Goal: Book appointment/travel/reservation

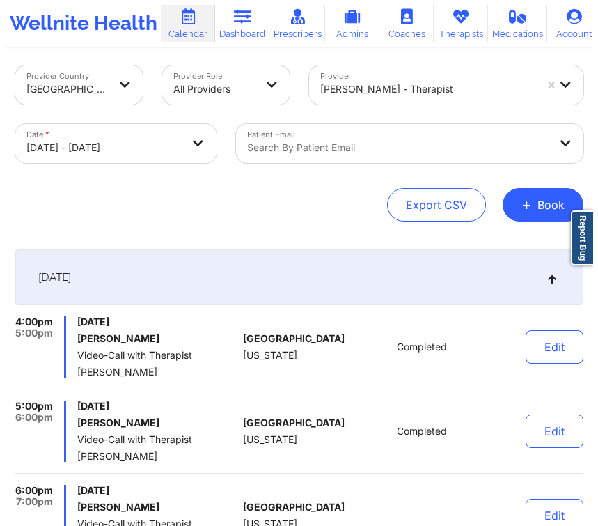
scroll to position [25, 0]
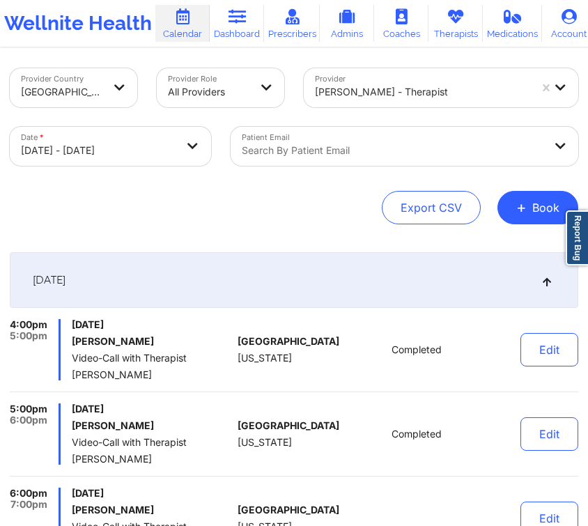
click at [120, 150] on body "Wellnite Health Calendar Dashboard Prescribers Admins Coaches Therapists Medica…" at bounding box center [294, 238] width 588 height 526
select select "2025-9"
select select "2025-10"
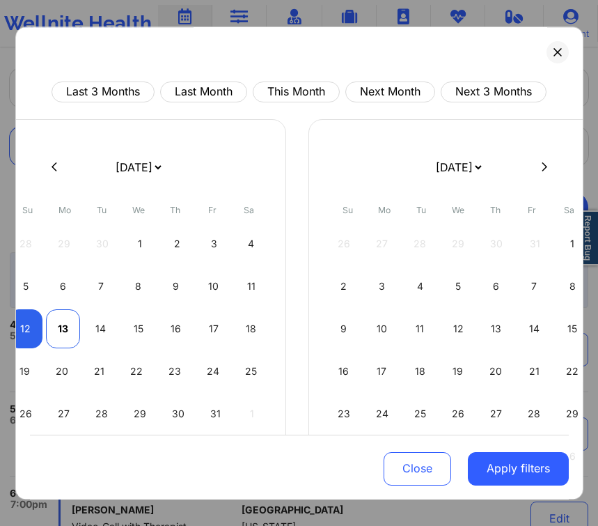
click at [65, 324] on div "13" at bounding box center [63, 328] width 34 height 39
select select "2025-9"
select select "2025-10"
select select "2025-9"
select select "2025-10"
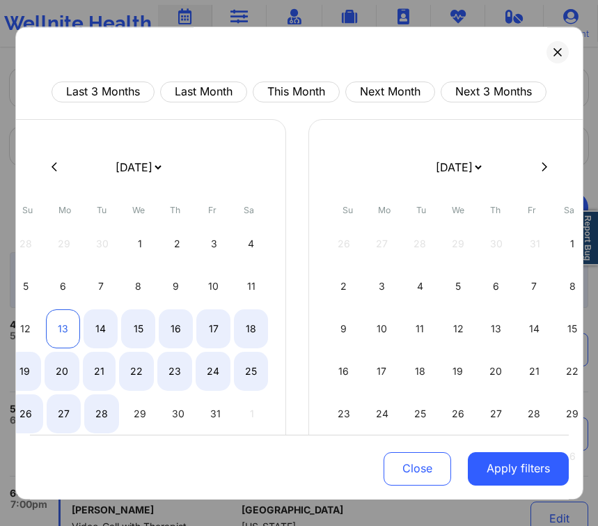
select select "2025-9"
select select "2025-10"
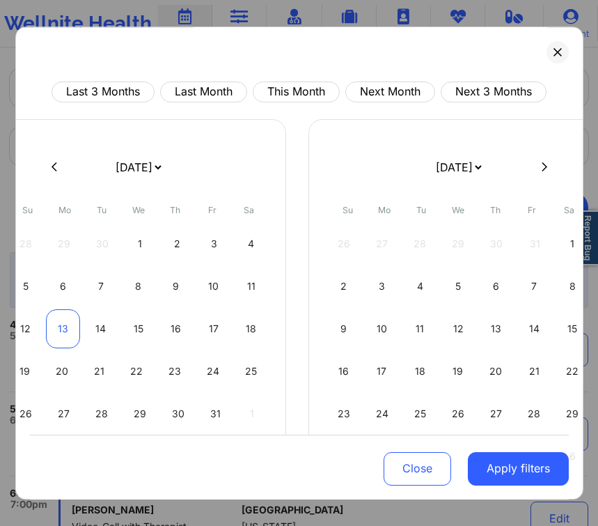
click at [68, 320] on div "13" at bounding box center [63, 328] width 34 height 39
select select "2025-9"
select select "2025-10"
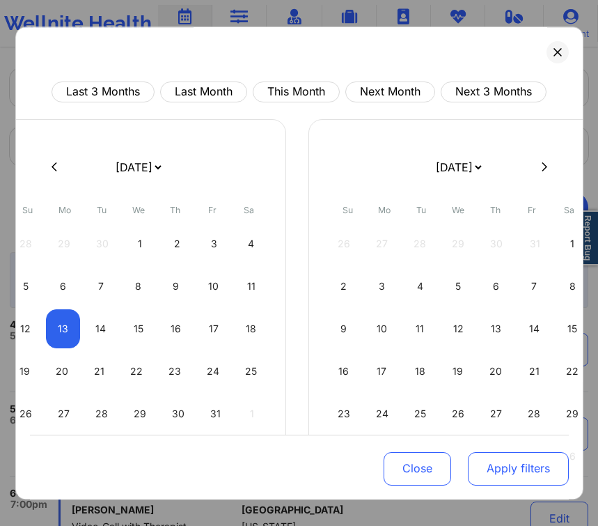
click at [528, 453] on button "Apply filters" at bounding box center [518, 467] width 101 height 33
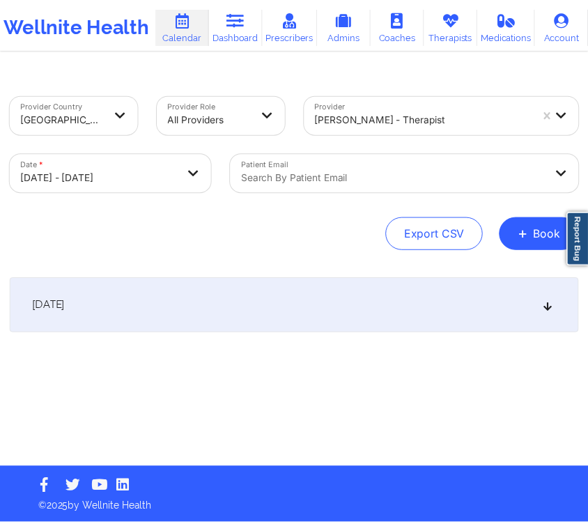
scroll to position [0, 0]
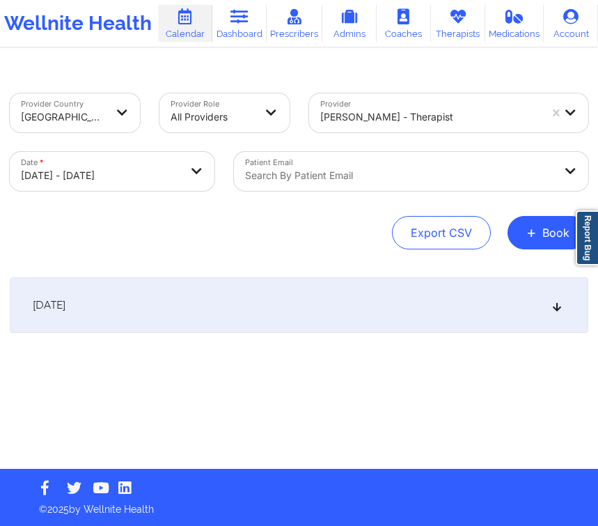
click at [411, 119] on div at bounding box center [430, 117] width 220 height 17
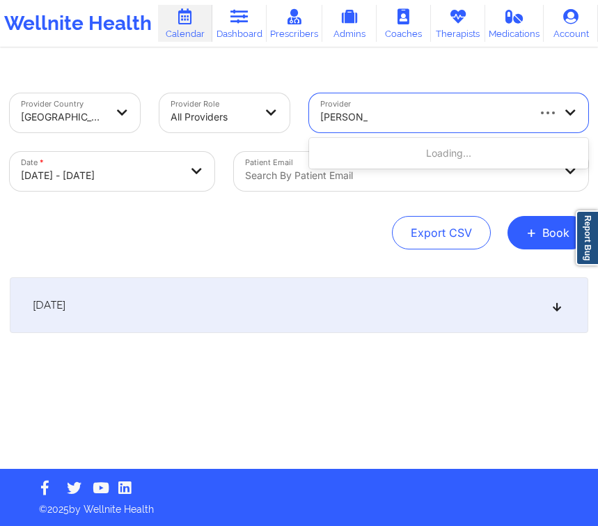
type input "[PERSON_NAME]"
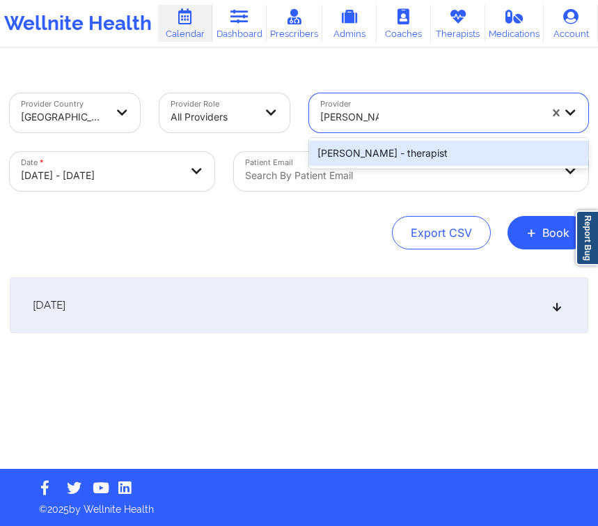
click at [433, 154] on div "[PERSON_NAME] - therapist" at bounding box center [449, 153] width 280 height 25
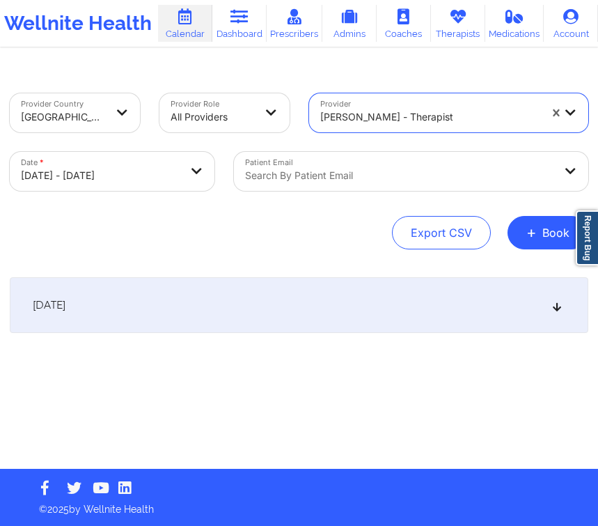
click at [296, 285] on div "[DATE]" at bounding box center [299, 305] width 579 height 56
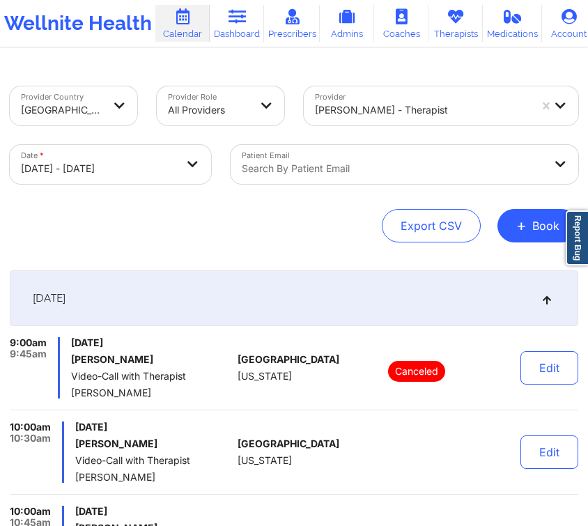
scroll to position [2, 0]
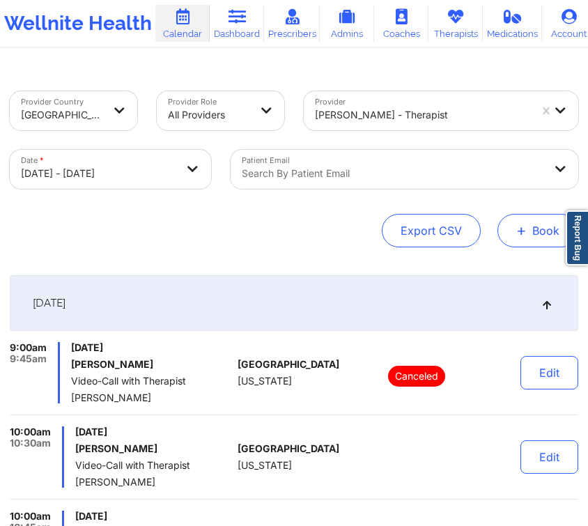
click at [528, 229] on button "+ Book" at bounding box center [537, 230] width 81 height 33
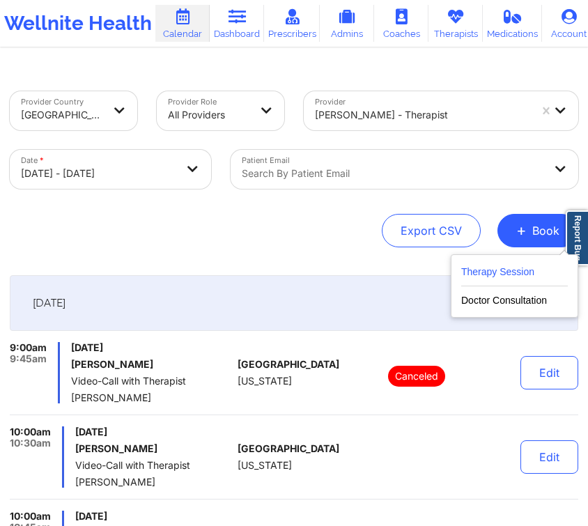
click at [486, 270] on button "Therapy Session" at bounding box center [514, 274] width 107 height 23
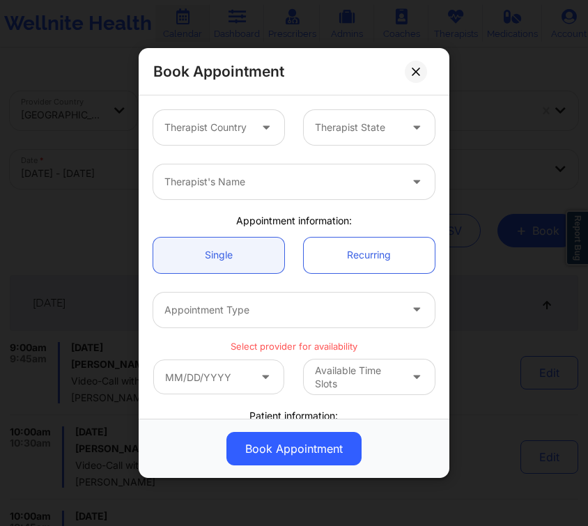
click at [251, 133] on div at bounding box center [267, 127] width 33 height 35
click at [319, 127] on div at bounding box center [357, 127] width 85 height 17
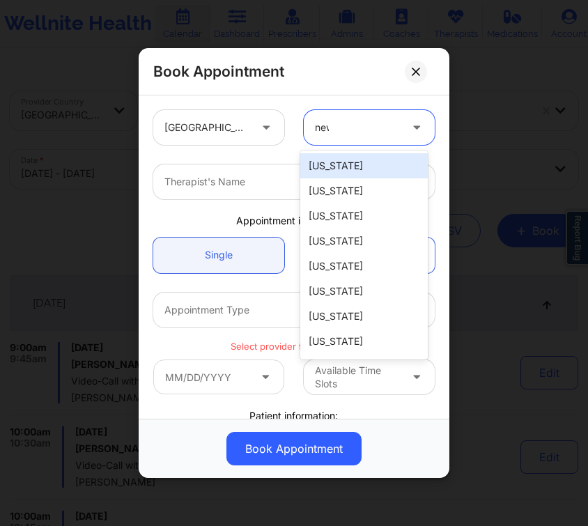
type input "new"
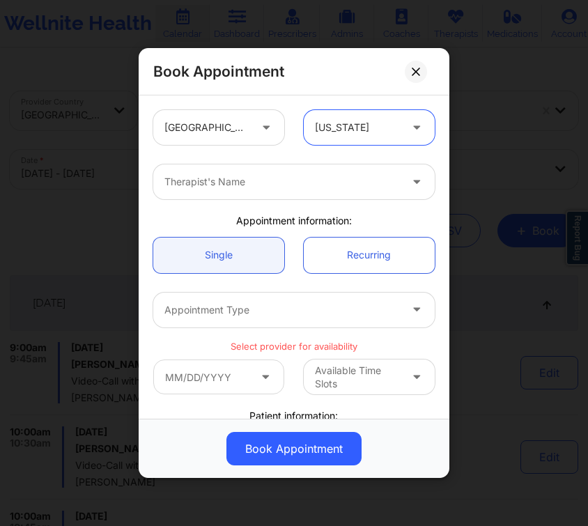
click at [314, 151] on div "United States option [US_STATE], selected. [US_STATE]" at bounding box center [293, 127] width 301 height 54
click at [309, 175] on div at bounding box center [281, 181] width 235 height 17
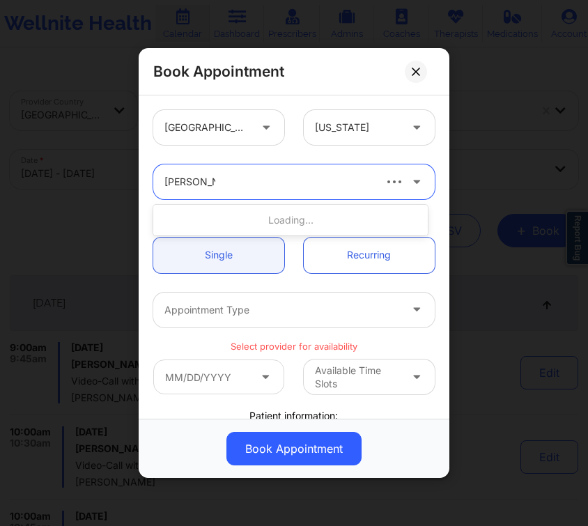
type input "[PERSON_NAME]"
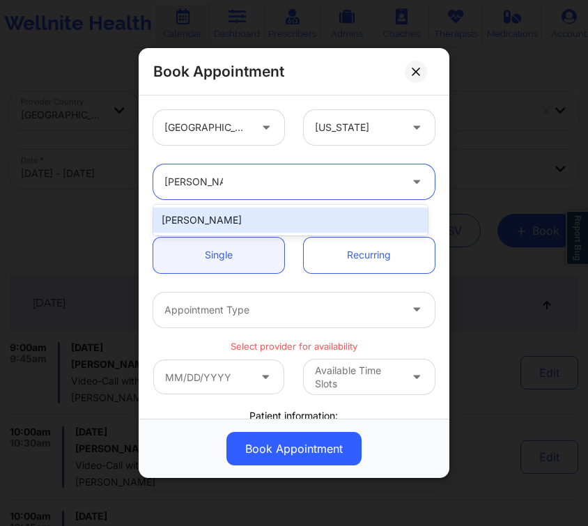
click at [323, 219] on div "[PERSON_NAME]" at bounding box center [290, 219] width 274 height 25
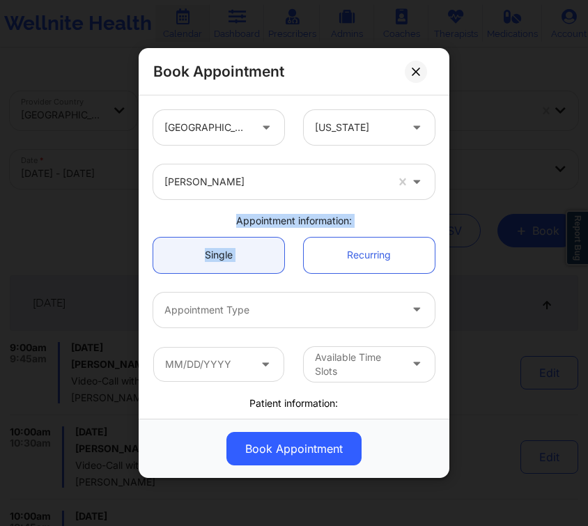
drag, startPoint x: 441, startPoint y: 180, endPoint x: 446, endPoint y: 217, distance: 36.4
click at [439, 237] on div "[GEOGRAPHIC_DATA] [US_STATE] [PERSON_NAME] Appointment information: Single Recu…" at bounding box center [294, 256] width 311 height 323
click at [247, 298] on div "Appointment Type" at bounding box center [277, 309] width 248 height 35
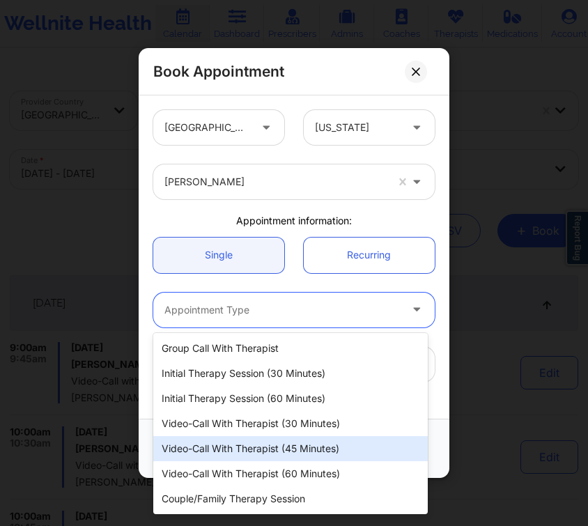
click at [290, 449] on div "Video-Call with Therapist (45 minutes)" at bounding box center [290, 448] width 274 height 25
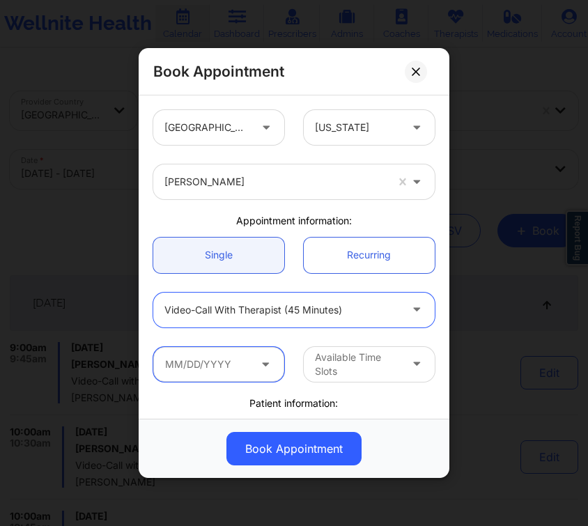
click at [249, 359] on input "text" at bounding box center [218, 364] width 131 height 35
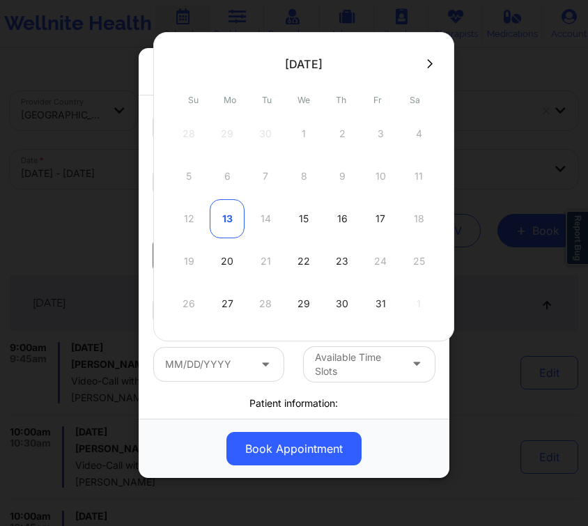
click at [213, 217] on div "13" at bounding box center [227, 218] width 35 height 39
type input "[DATE]"
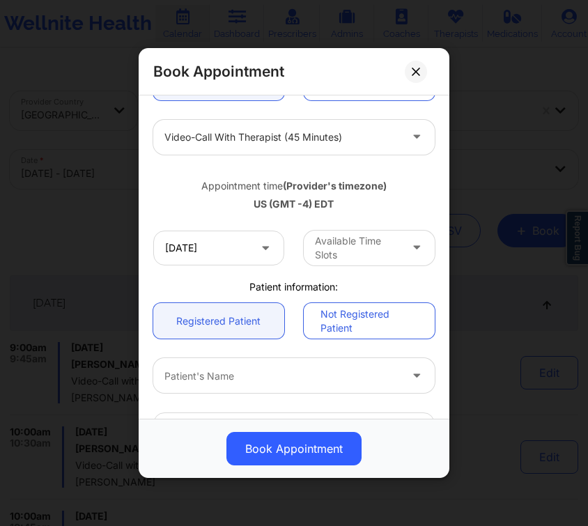
scroll to position [178, 0]
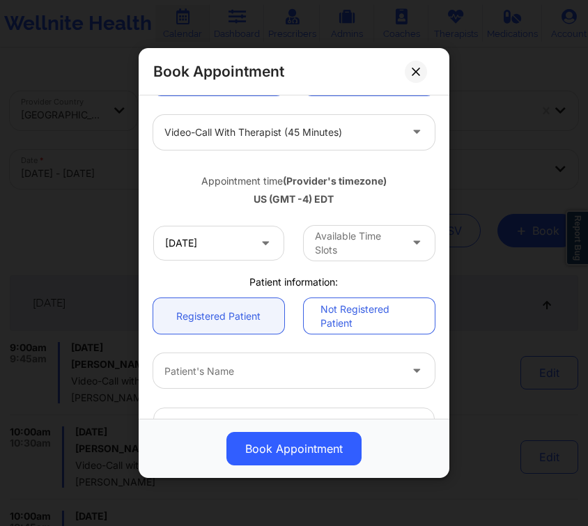
click at [384, 242] on div at bounding box center [357, 243] width 85 height 17
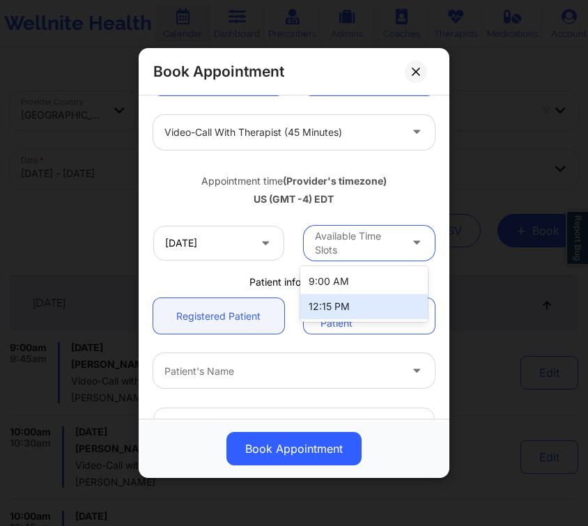
click at [361, 303] on div "12:15 PM" at bounding box center [363, 306] width 127 height 25
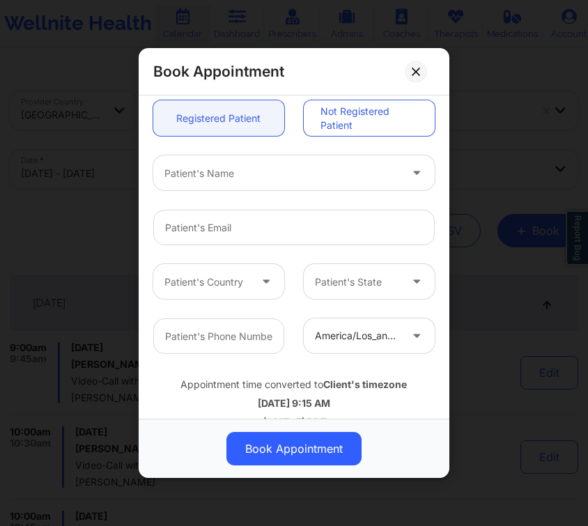
scroll to position [383, 0]
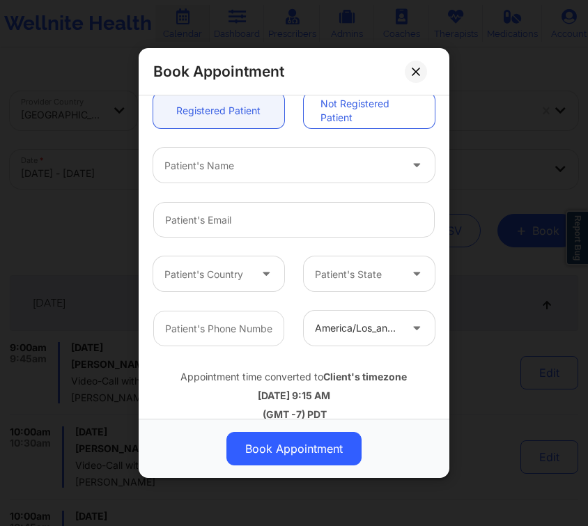
click at [345, 164] on div at bounding box center [281, 165] width 235 height 17
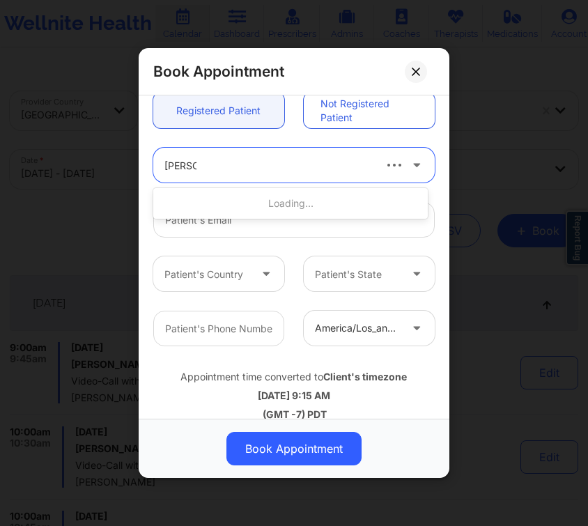
type input "[PERSON_NAME]"
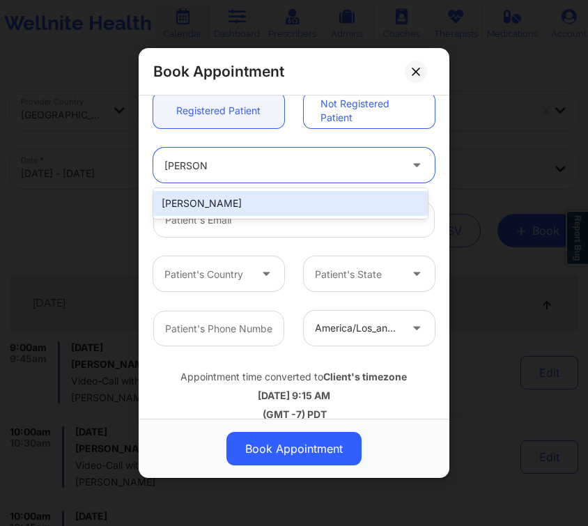
click at [294, 203] on div "[PERSON_NAME]" at bounding box center [290, 203] width 274 height 25
type input "[EMAIL_ADDRESS][DOMAIN_NAME]"
type input "[PHONE_NUMBER]"
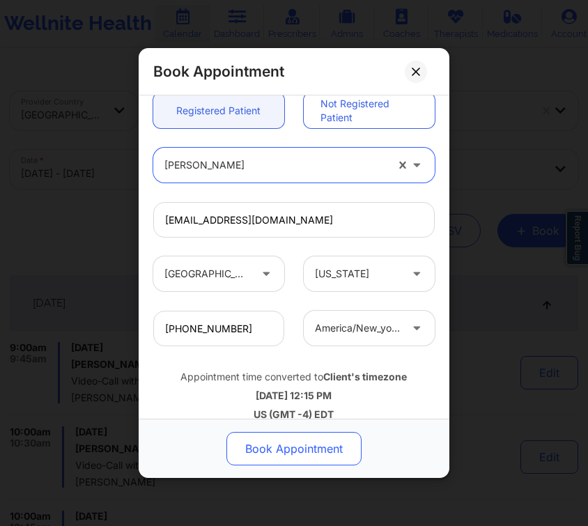
click at [285, 455] on button "Book Appointment" at bounding box center [293, 448] width 135 height 33
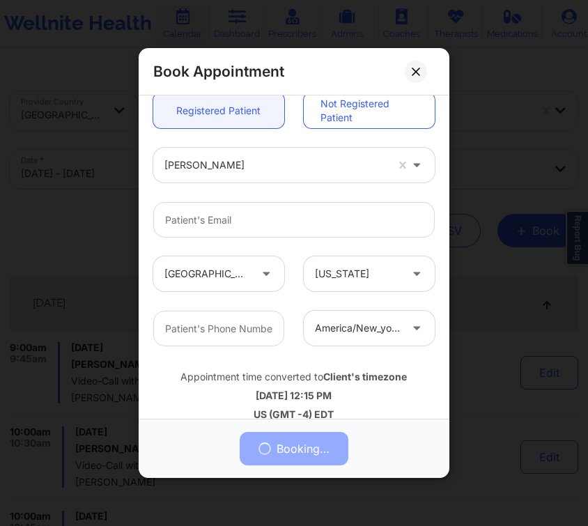
scroll to position [0, 0]
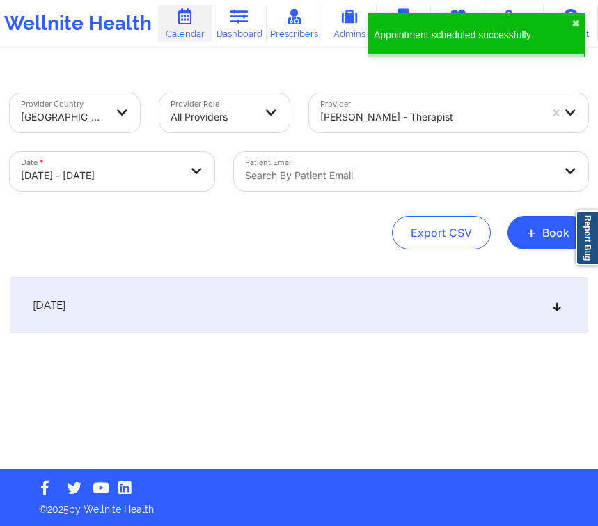
click at [388, 324] on div "[DATE]" at bounding box center [299, 305] width 579 height 56
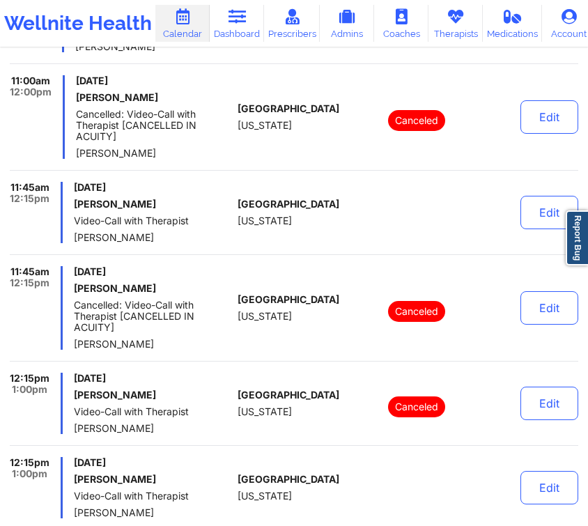
scroll to position [626, 0]
